Goal: Book appointment/travel/reservation

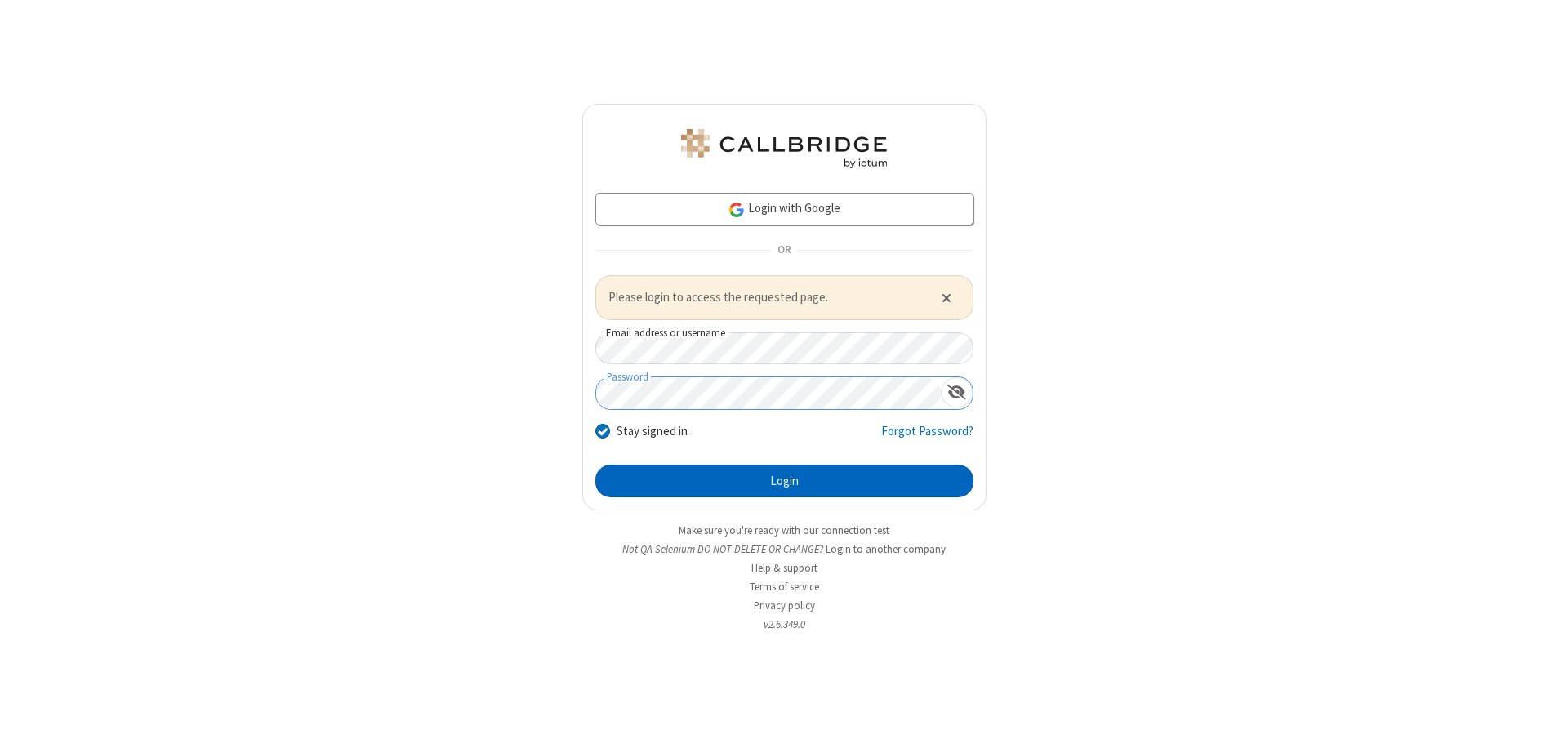
click at [784, 480] on button "Login" at bounding box center [784, 480] width 378 height 32
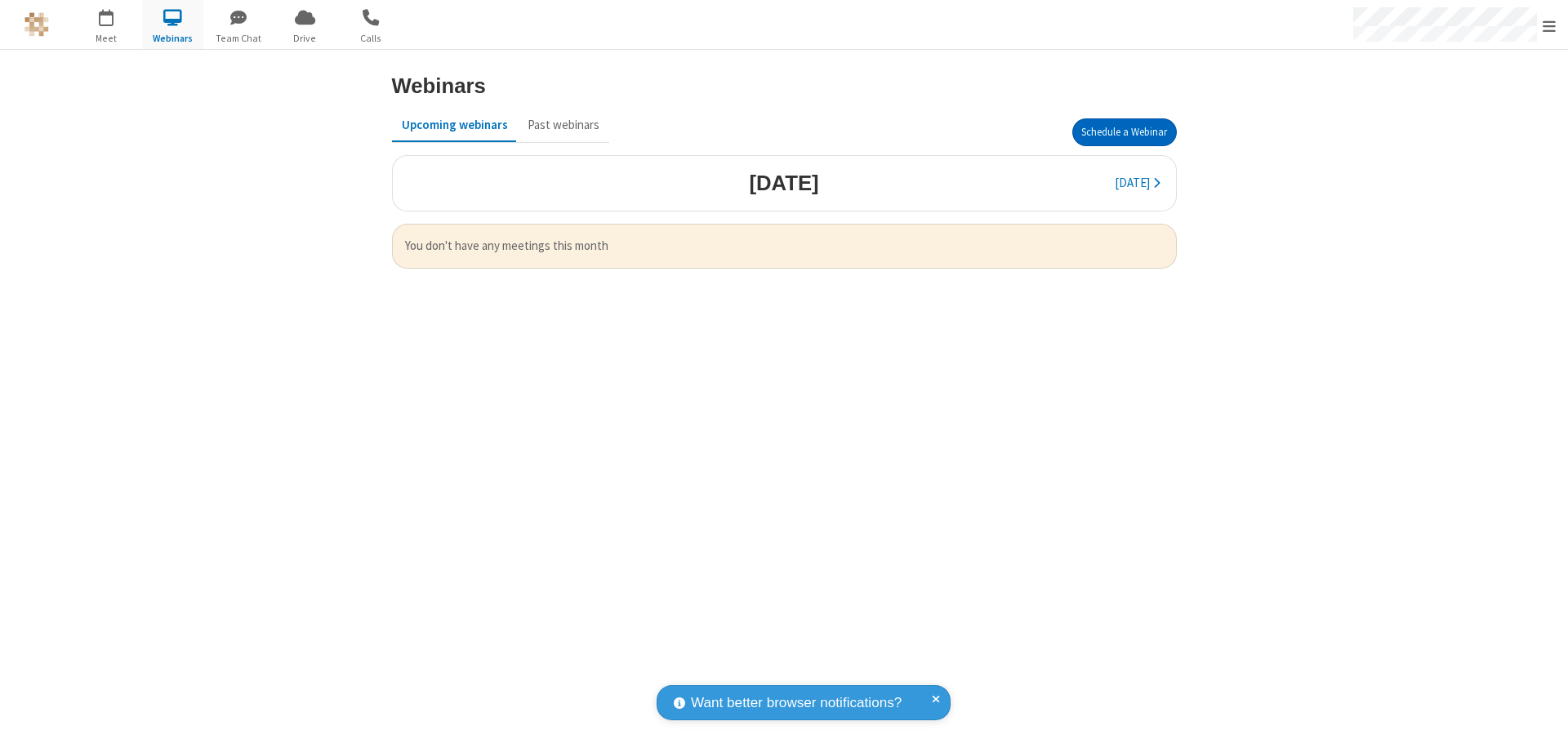
click at [1124, 133] on button "Schedule a Webinar" at bounding box center [1124, 132] width 105 height 28
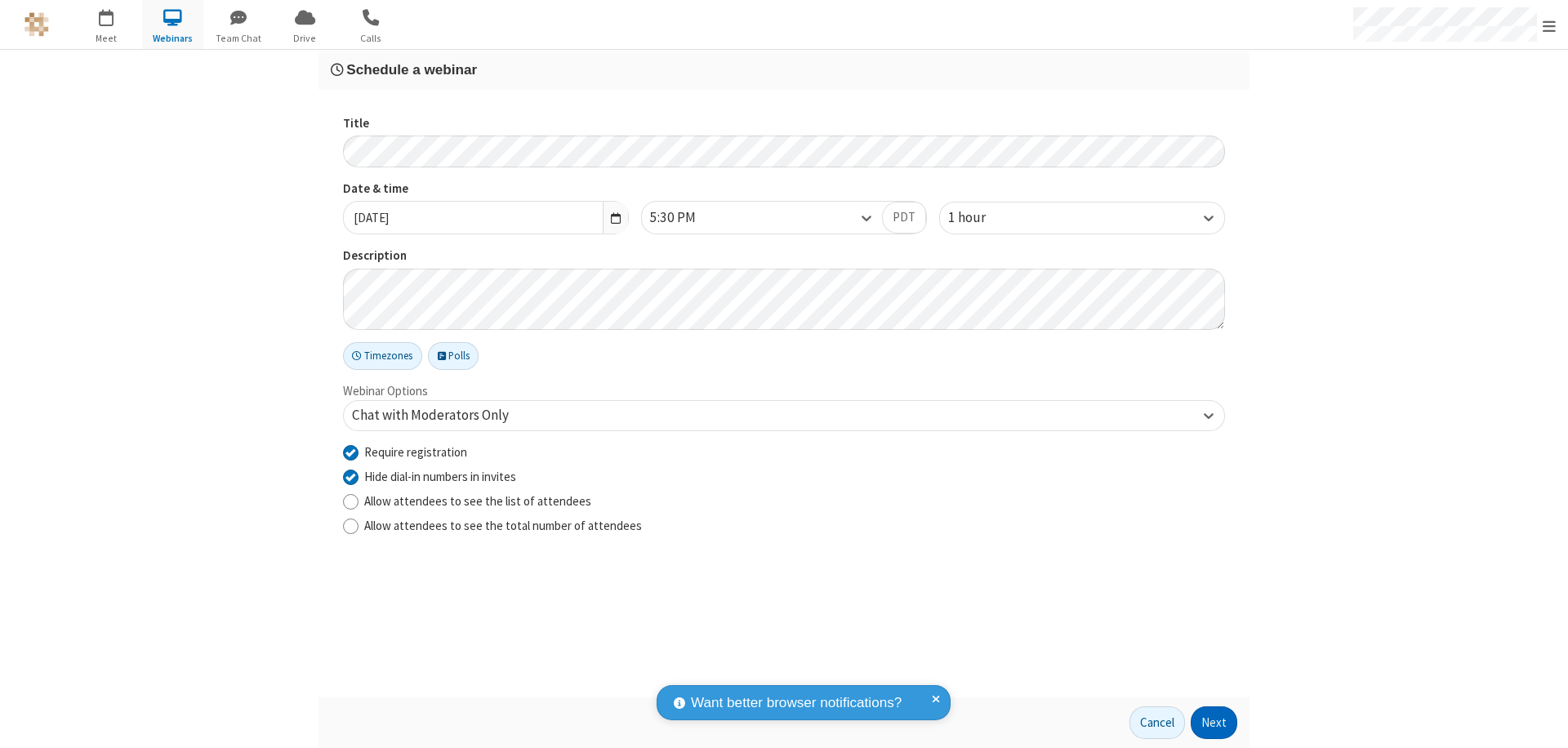
click at [1214, 722] on button "Next" at bounding box center [1213, 722] width 47 height 32
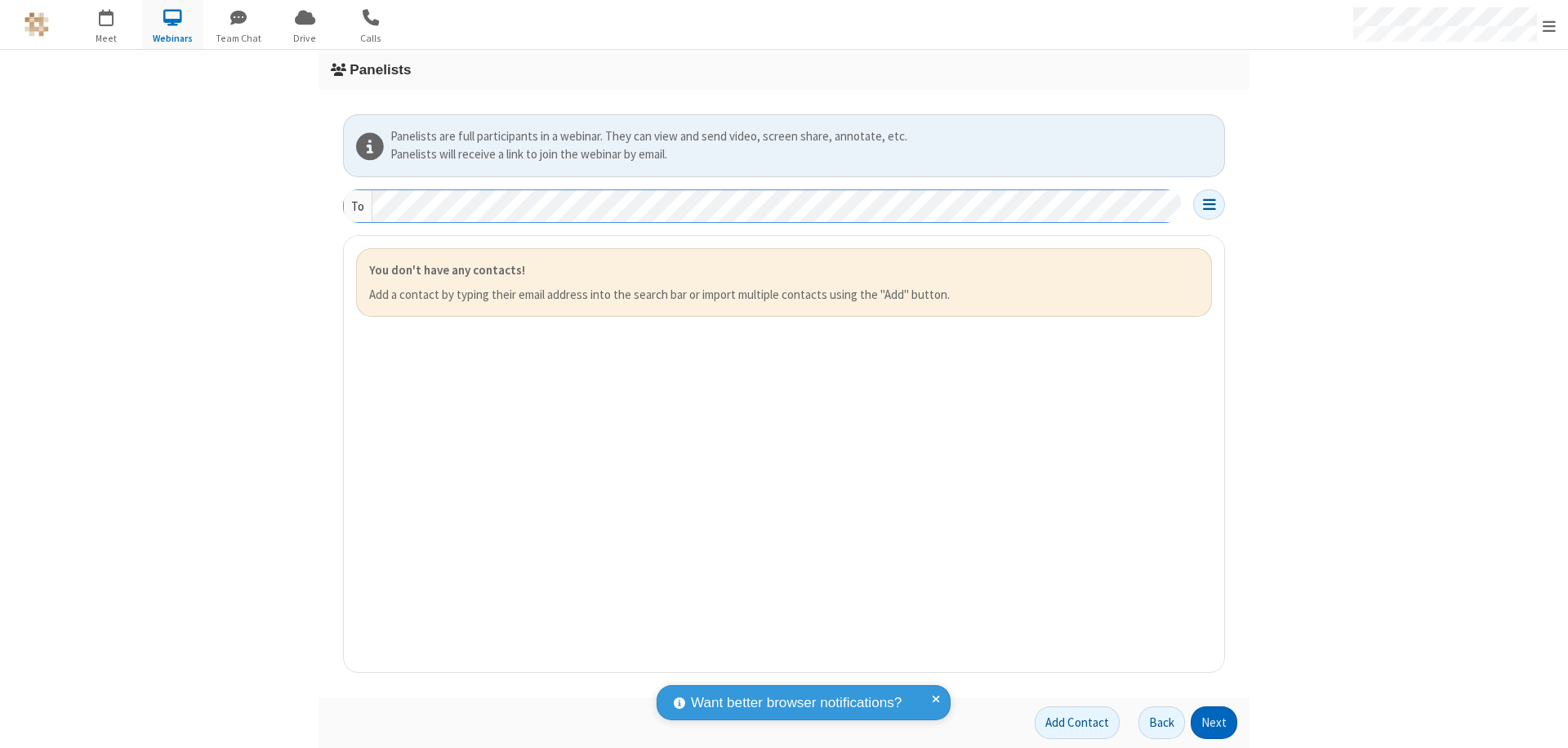
click at [1214, 722] on button "Next" at bounding box center [1213, 722] width 47 height 32
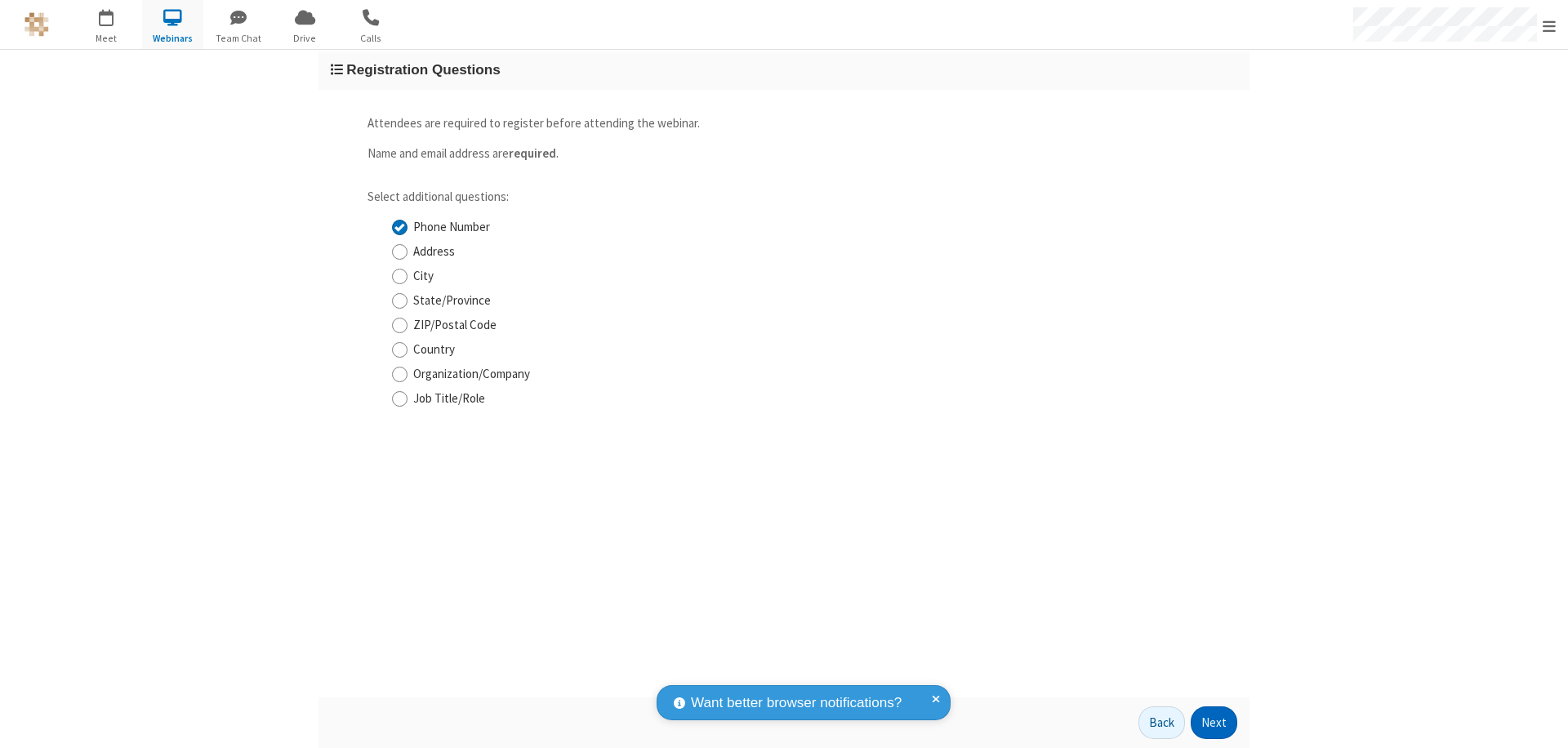
click at [1214, 722] on button "Next" at bounding box center [1213, 722] width 47 height 32
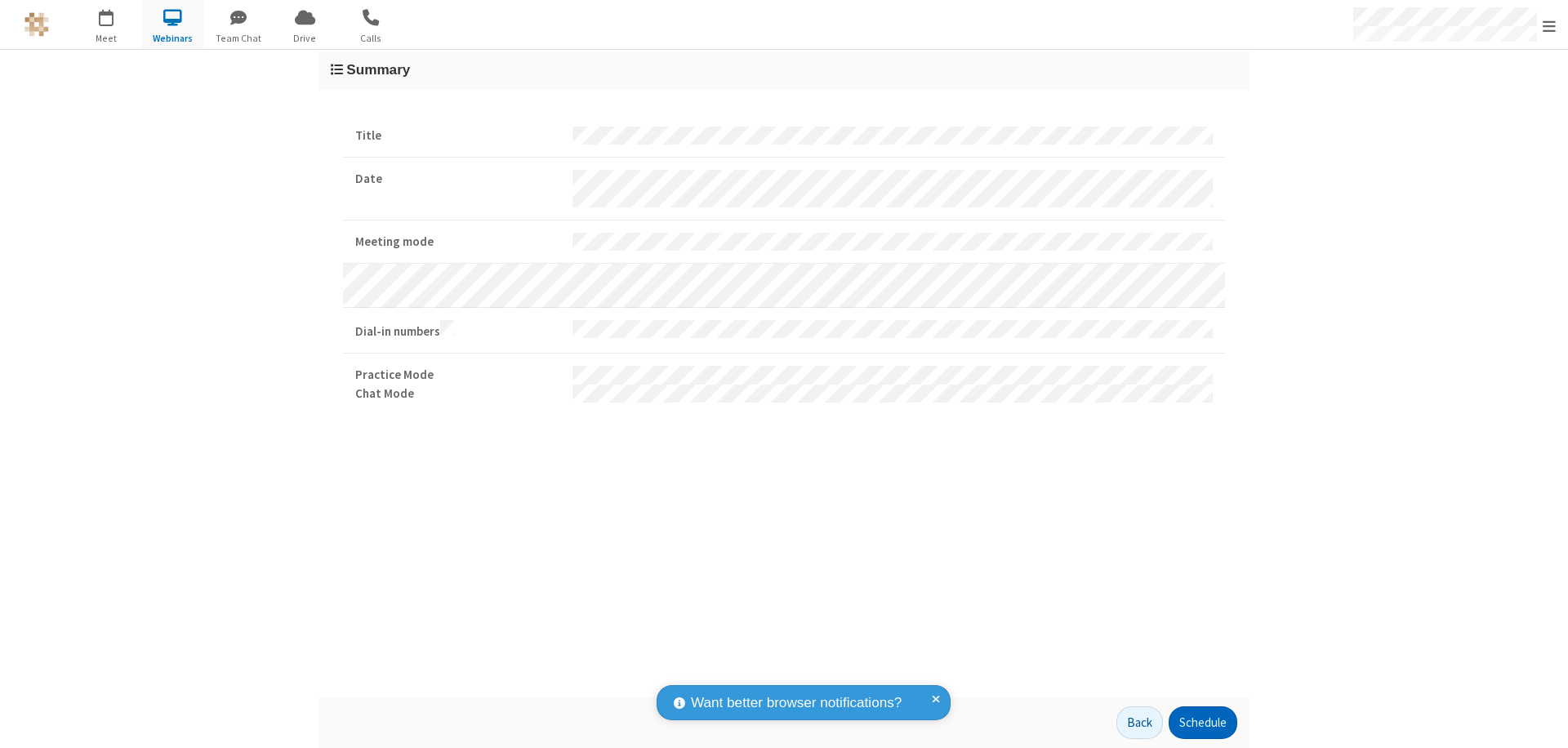
click at [1202, 722] on button "Schedule" at bounding box center [1202, 722] width 69 height 32
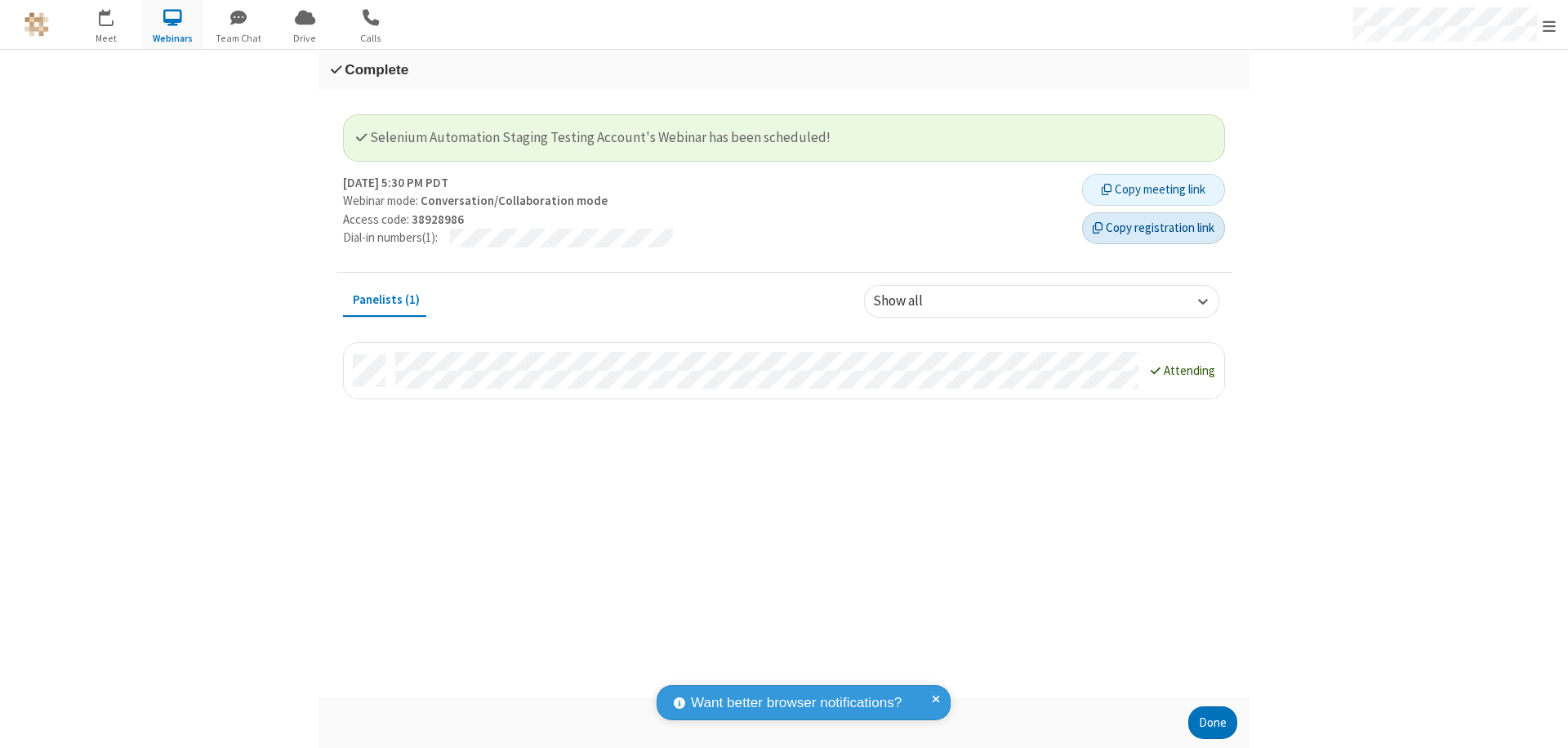
click at [1153, 228] on button "Copy registration link" at bounding box center [1154, 229] width 143 height 32
click at [1213, 722] on button "Done" at bounding box center [1213, 722] width 49 height 32
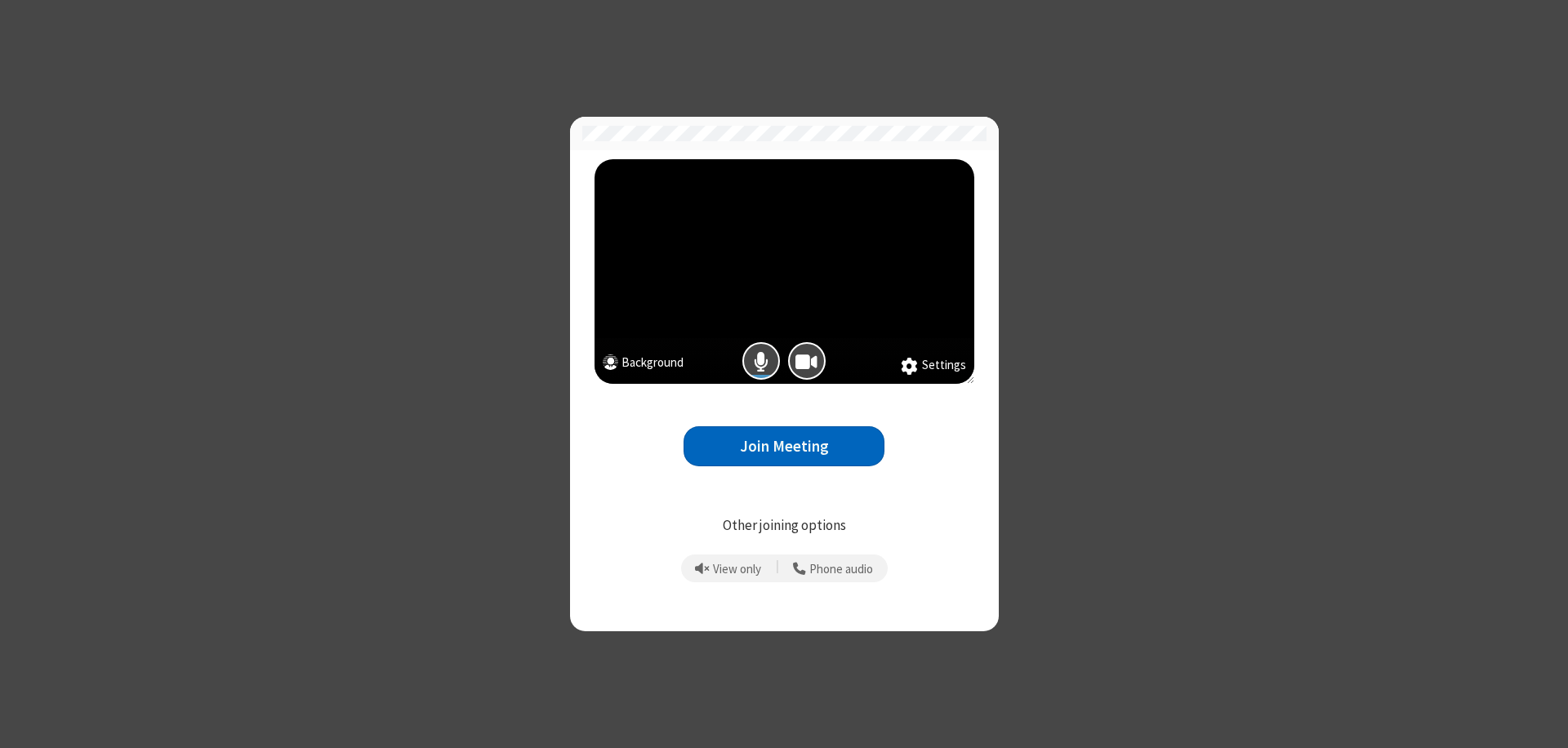
click at [784, 445] on button "Join Meeting" at bounding box center [784, 445] width 201 height 40
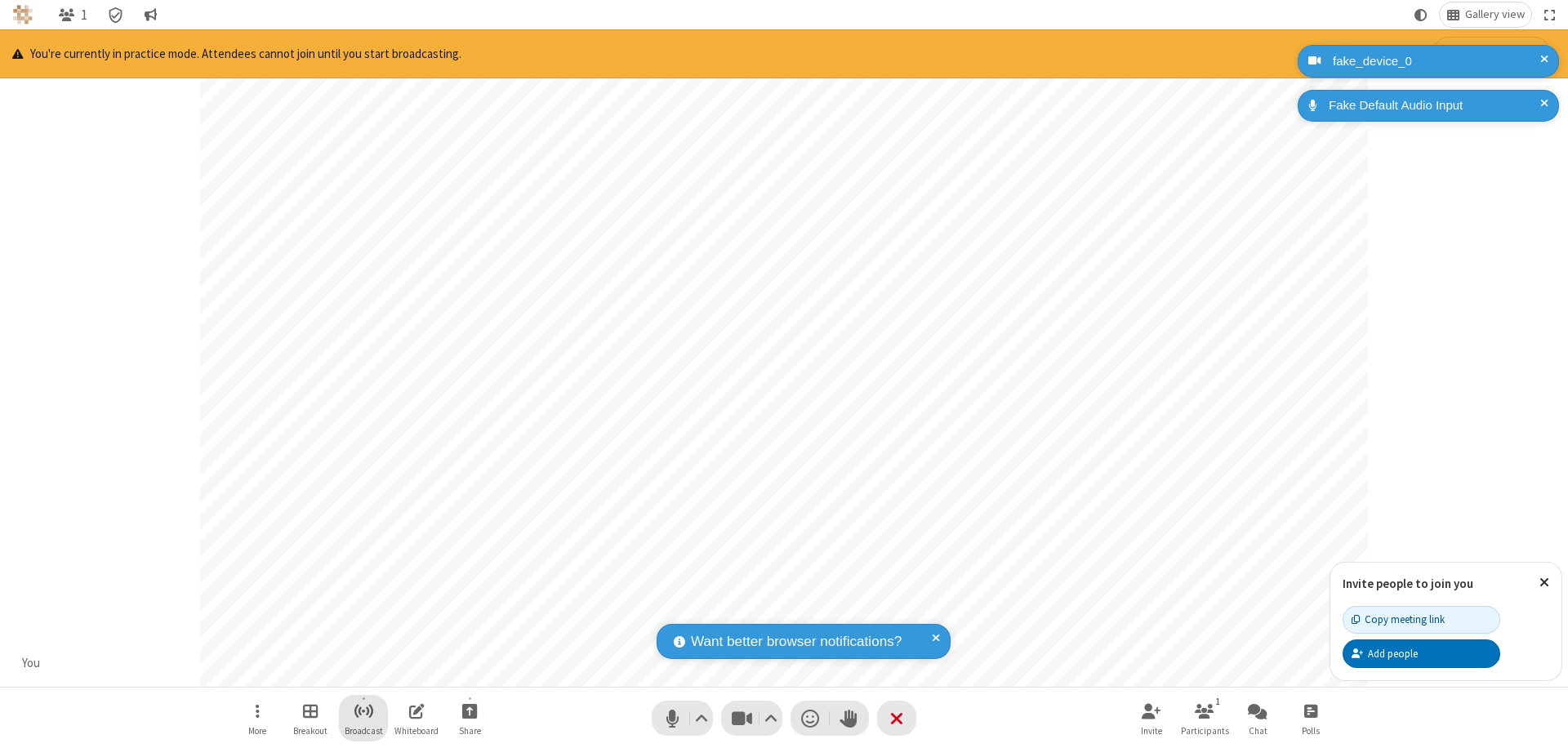
click at [362, 711] on span "Start broadcast" at bounding box center [364, 711] width 20 height 20
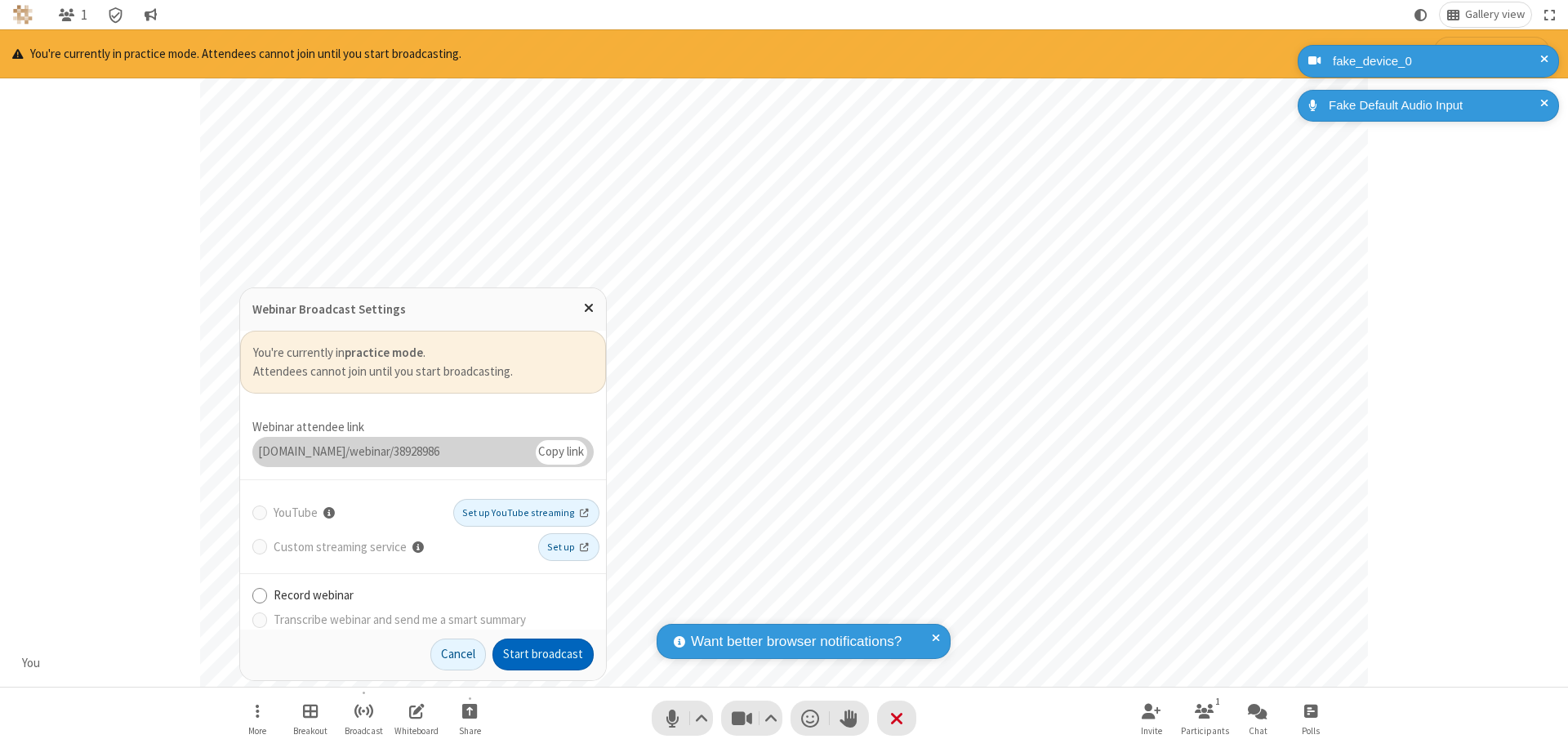
click at [543, 654] on button "Start broadcast" at bounding box center [543, 654] width 101 height 32
